Goal: Find specific fact: Find contact information

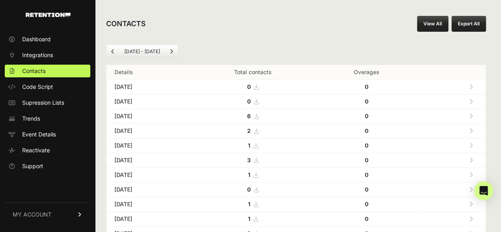
click at [473, 114] on icon at bounding box center [471, 116] width 4 height 6
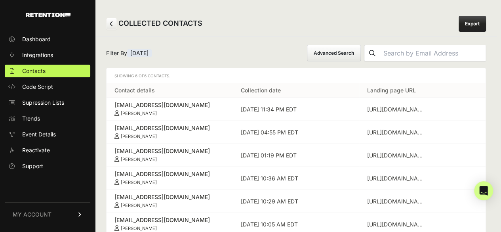
drag, startPoint x: 110, startPoint y: 104, endPoint x: 172, endPoint y: 110, distance: 62.5
click at [172, 110] on td "[EMAIL_ADDRESS][DOMAIN_NAME] [PERSON_NAME]" at bounding box center [169, 109] width 126 height 23
copy link "[EMAIL_ADDRESS][DOMAIN_NAME] [PERSON_NAME]"
drag, startPoint x: 110, startPoint y: 127, endPoint x: 169, endPoint y: 133, distance: 59.2
click at [169, 133] on td "[EMAIL_ADDRESS][DOMAIN_NAME] [PERSON_NAME]" at bounding box center [169, 132] width 126 height 23
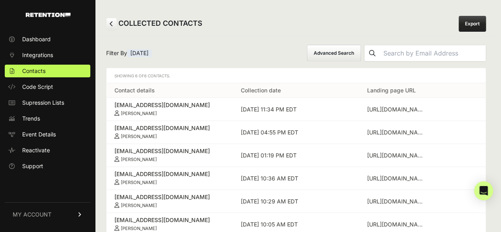
copy link "[EMAIL_ADDRESS][DOMAIN_NAME] [PERSON_NAME]"
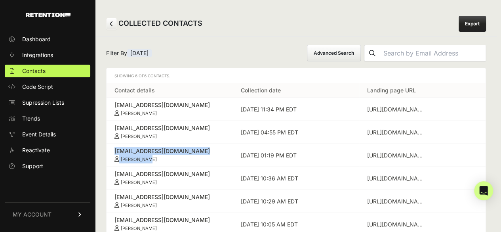
drag, startPoint x: 109, startPoint y: 148, endPoint x: 161, endPoint y: 163, distance: 53.8
click at [161, 163] on td "[EMAIL_ADDRESS][DOMAIN_NAME] [PERSON_NAME]" at bounding box center [169, 155] width 126 height 23
copy link "[EMAIL_ADDRESS][DOMAIN_NAME] [PERSON_NAME]"
drag, startPoint x: 109, startPoint y: 173, endPoint x: 165, endPoint y: 187, distance: 57.5
click at [165, 187] on td "[EMAIL_ADDRESS][DOMAIN_NAME] [PERSON_NAME]" at bounding box center [169, 178] width 126 height 23
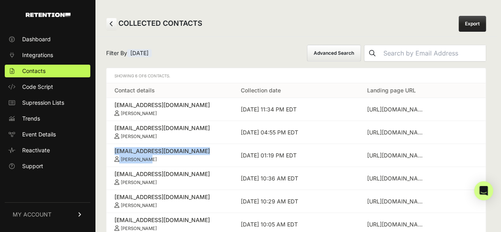
copy link "[EMAIL_ADDRESS][DOMAIN_NAME] [PERSON_NAME]"
click at [34, 71] on span "Contacts" at bounding box center [33, 71] width 23 height 8
